Goal: Complete application form

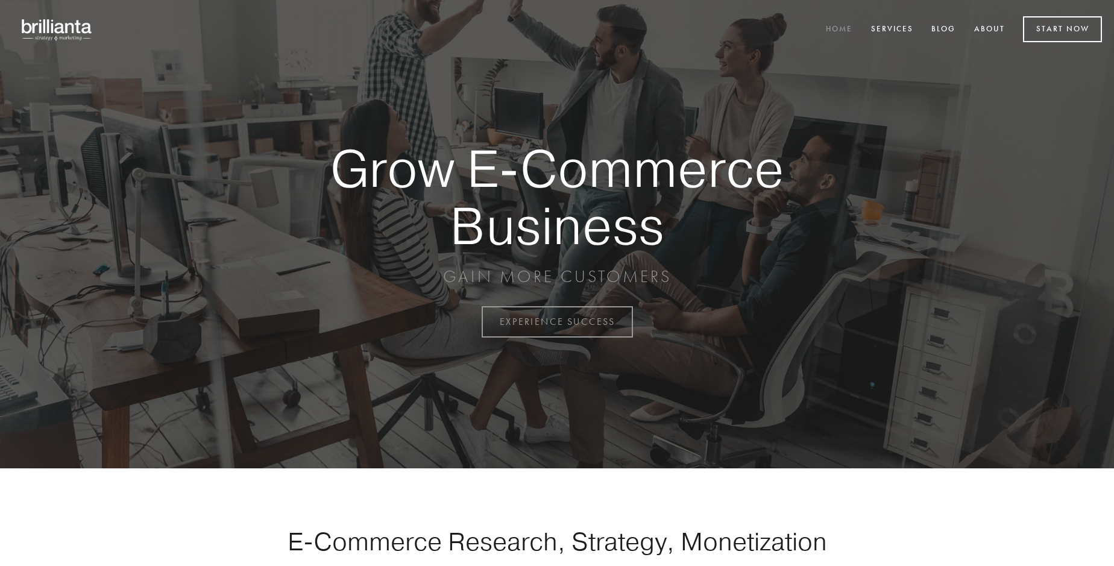
scroll to position [3160, 0]
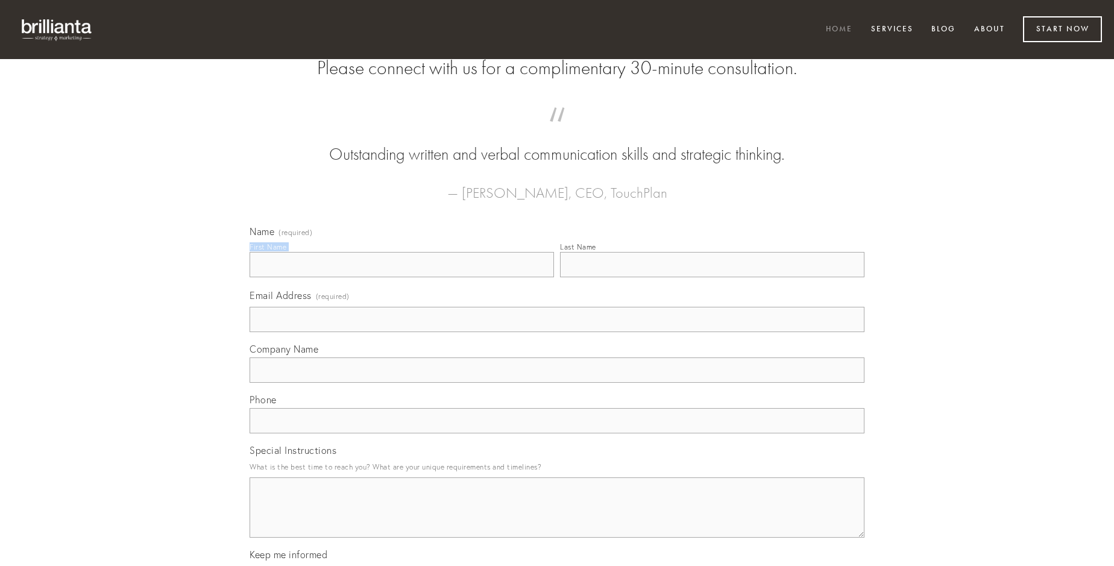
type input "[PERSON_NAME]"
click at [712, 277] on input "Last Name" at bounding box center [712, 264] width 304 height 25
type input "[PERSON_NAME]"
click at [557, 332] on input "Email Address (required)" at bounding box center [557, 319] width 615 height 25
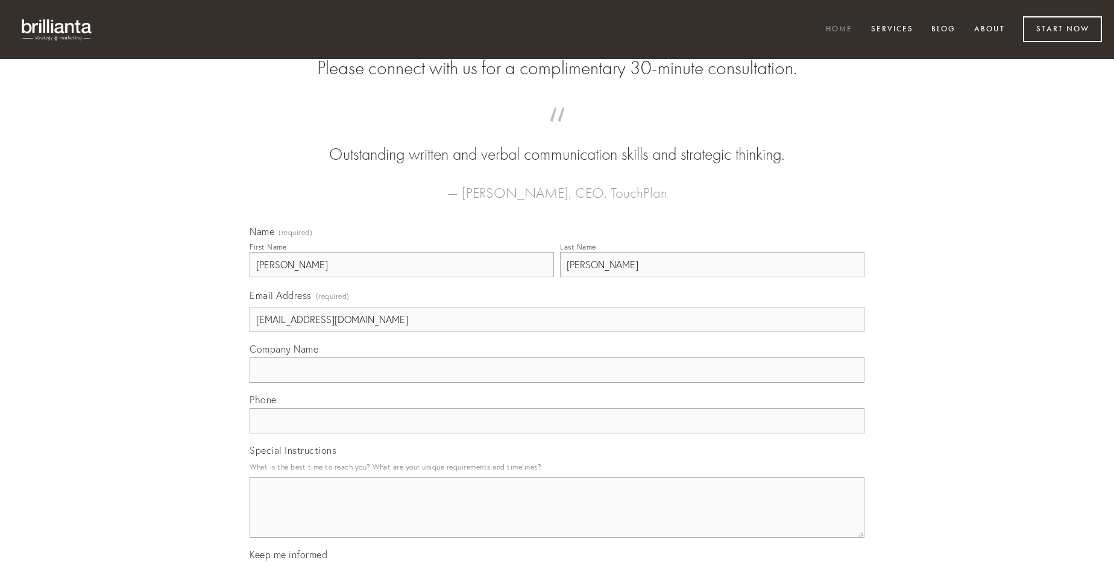
type input "[EMAIL_ADDRESS][DOMAIN_NAME]"
click at [557, 383] on input "Company Name" at bounding box center [557, 370] width 615 height 25
type input "considero"
click at [557, 433] on input "text" at bounding box center [557, 420] width 615 height 25
click at [557, 518] on textarea "Special Instructions" at bounding box center [557, 507] width 615 height 60
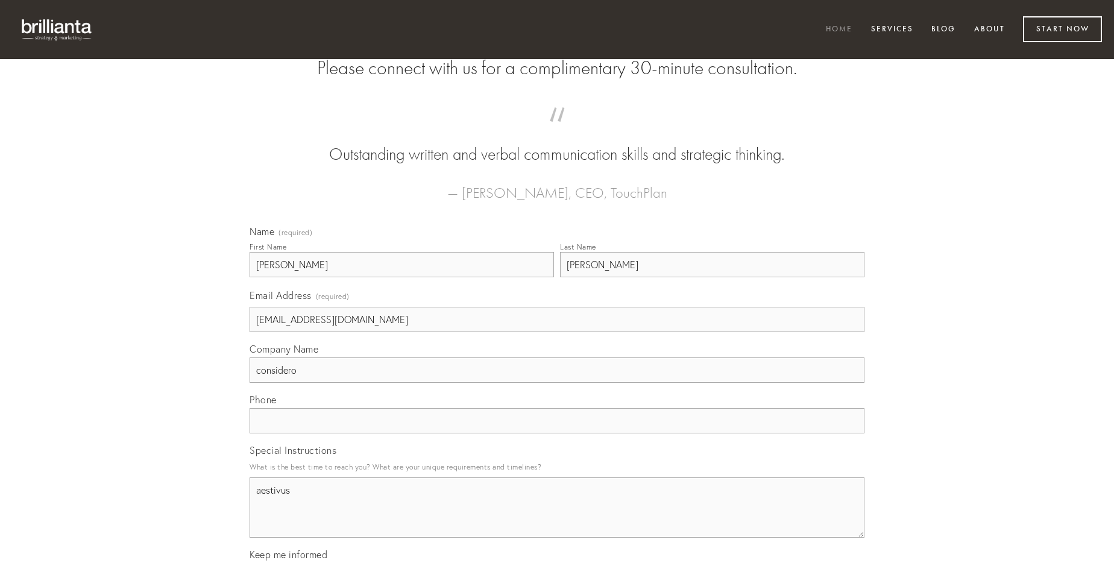
type textarea "aestivus"
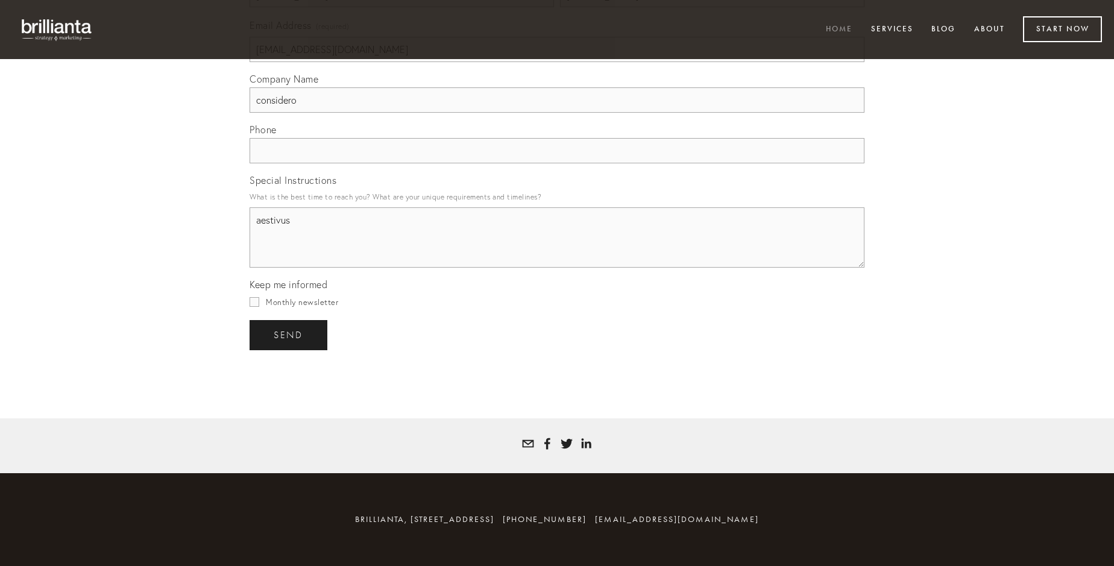
click at [289, 335] on span "send" at bounding box center [289, 335] width 30 height 11
